Goal: Task Accomplishment & Management: Manage account settings

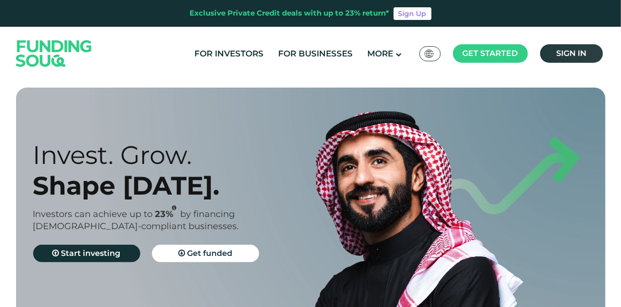
click at [578, 56] on span "Sign in" at bounding box center [571, 53] width 30 height 9
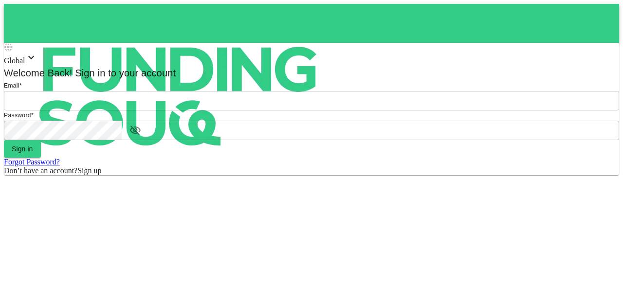
type input "mohanad.y.yasin@hotmail.com"
click at [292, 175] on form "Email * email mohanad.y.yasin@hotmail.com email Password * password password Si…" at bounding box center [312, 128] width 616 height 94
click at [41, 158] on button "Sign in" at bounding box center [22, 149] width 37 height 18
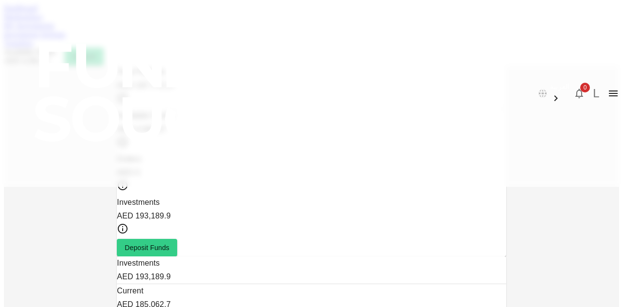
click at [43, 21] on link "Marketplace" at bounding box center [23, 17] width 39 height 8
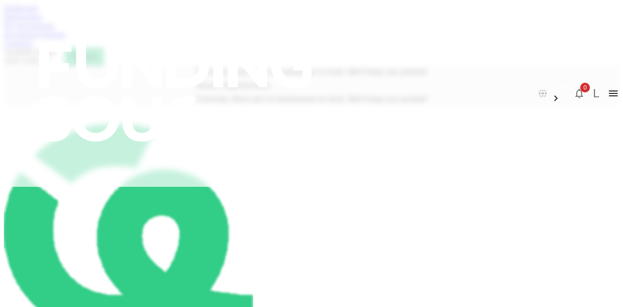
click at [55, 30] on link "My Investments" at bounding box center [29, 25] width 51 height 8
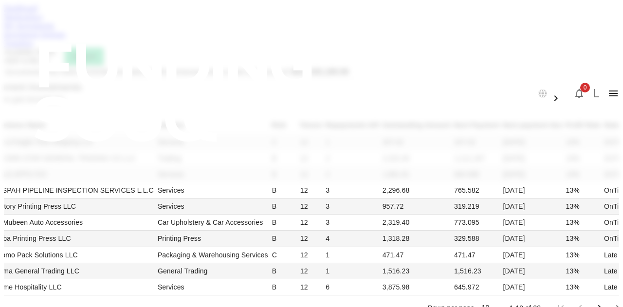
click at [66, 38] on link "Investment Settings" at bounding box center [35, 34] width 62 height 8
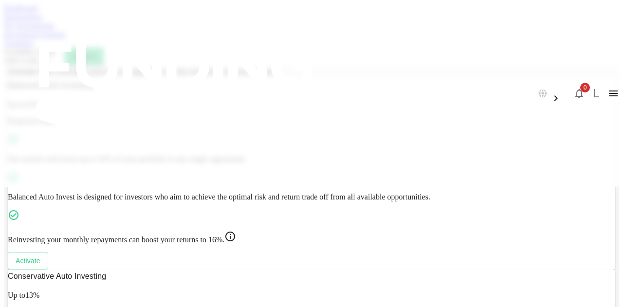
click at [33, 47] on link "Transfers" at bounding box center [18, 43] width 29 height 8
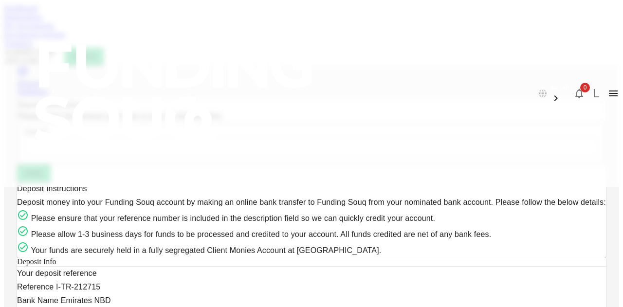
click at [38, 12] on link "Dashboard" at bounding box center [21, 8] width 34 height 8
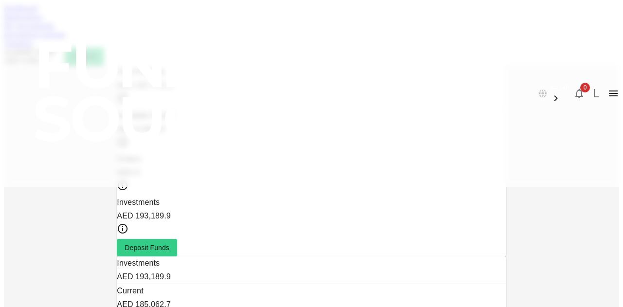
scroll to position [49, 0]
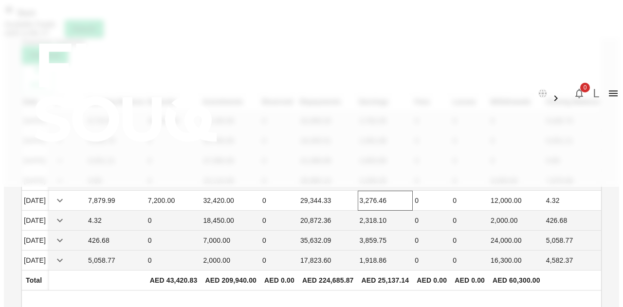
scroll to position [44, 0]
